Goal: Information Seeking & Learning: Learn about a topic

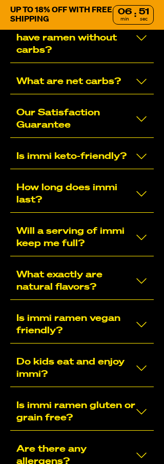
scroll to position [7862, 0]
click at [145, 287] on icon "Collapse/Expand" at bounding box center [141, 281] width 12 height 12
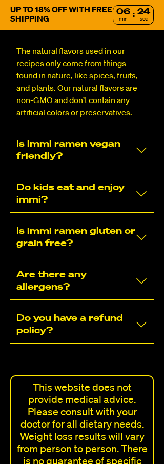
scroll to position [8122, 0]
click at [140, 27] on icon "Collapse/Expand" at bounding box center [141, 20] width 12 height 12
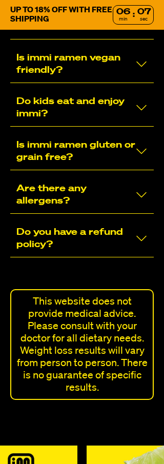
click at [142, 114] on icon "Collapse/Expand" at bounding box center [141, 108] width 12 height 12
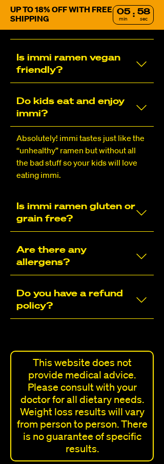
click at [141, 114] on icon "Collapse/Expand" at bounding box center [141, 108] width 12 height 12
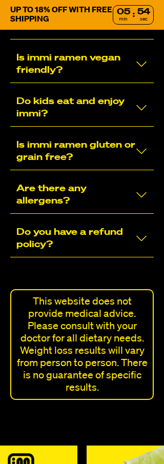
click at [141, 157] on icon "Collapse/Expand" at bounding box center [141, 151] width 12 height 12
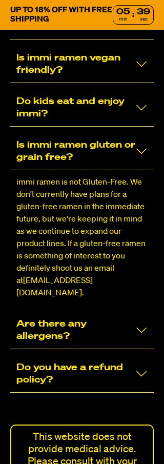
click at [156, 261] on div "FREQUENTLY ASKED QUESTIONS How is it possible to have ramen without carbs? What…" at bounding box center [82, 123] width 164 height 825
click at [145, 157] on icon "Collapse/Expand" at bounding box center [141, 151] width 12 height 12
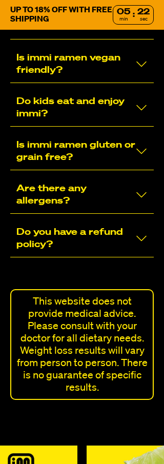
click at [143, 201] on icon "Collapse/Expand" at bounding box center [141, 195] width 12 height 12
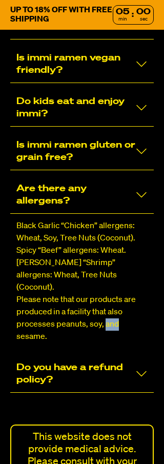
click at [153, 315] on div "Black Garlic “Chicken” allergens: Wheat, Soy, Tree Nuts (Coconut). Spicy “Beef”…" at bounding box center [82, 281] width 144 height 135
click at [157, 300] on div "FREQUENTLY ASKED QUESTIONS How is it possible to have ramen without carbs? What…" at bounding box center [82, 123] width 164 height 825
click at [141, 198] on icon "Collapse/Expand" at bounding box center [141, 195] width 10 height 6
